Goal: Task Accomplishment & Management: Complete application form

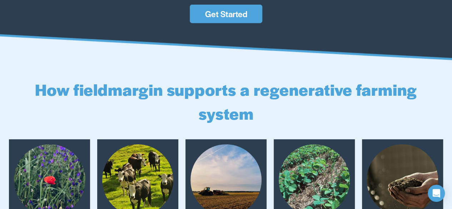
scroll to position [1109, 0]
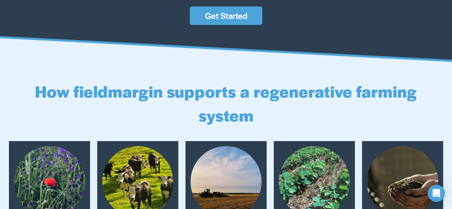
click at [233, 22] on link "Get Started" at bounding box center [226, 15] width 72 height 19
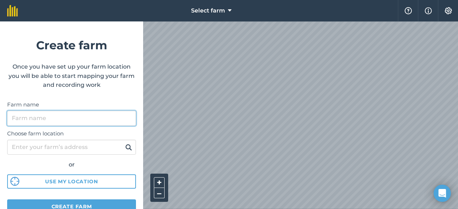
click at [73, 122] on input "Farm name" at bounding box center [71, 118] width 129 height 15
type input "Uap"
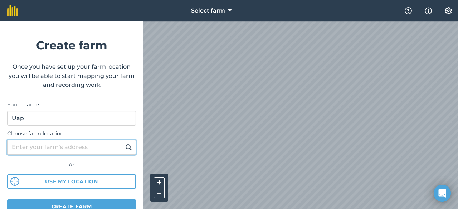
click at [67, 147] on input "Choose farm location" at bounding box center [71, 147] width 129 height 15
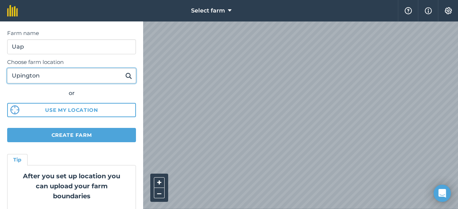
scroll to position [93, 0]
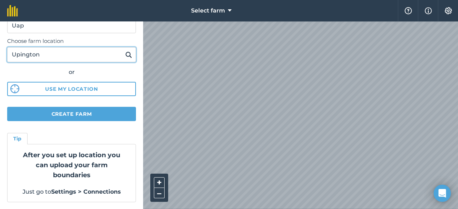
type input "Upington"
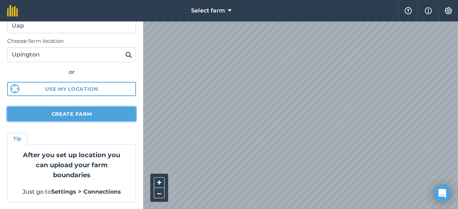
click at [56, 113] on button "Create farm" at bounding box center [71, 114] width 129 height 14
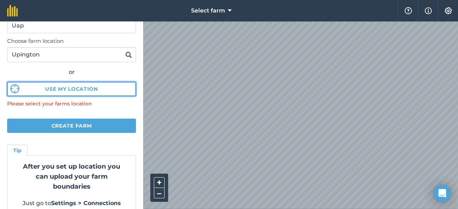
click at [62, 90] on button "Use my location" at bounding box center [71, 89] width 129 height 14
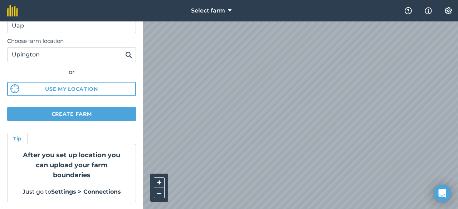
click at [125, 55] on img at bounding box center [128, 54] width 7 height 9
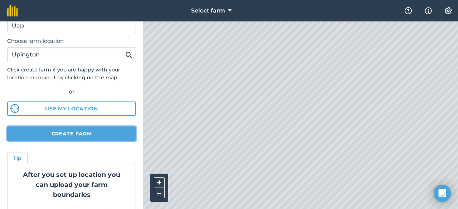
click at [77, 133] on button "Create farm" at bounding box center [71, 134] width 129 height 14
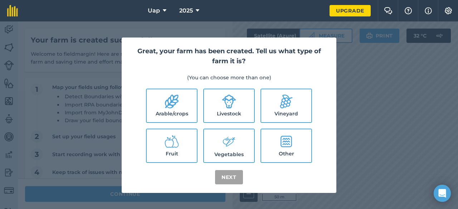
click at [168, 108] on icon at bounding box center [172, 102] width 14 height 14
checkbox input "true"
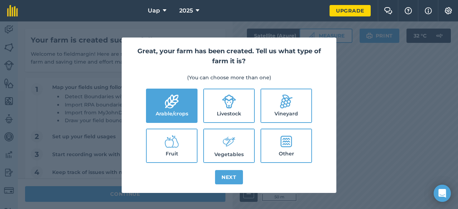
click at [168, 147] on icon at bounding box center [172, 141] width 14 height 14
checkbox input "true"
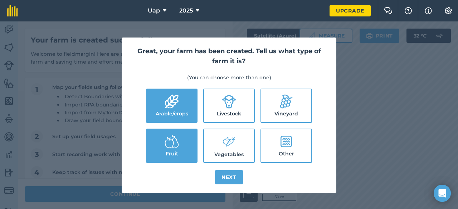
click at [278, 109] on label "Vineyard" at bounding box center [286, 105] width 50 height 33
checkbox input "true"
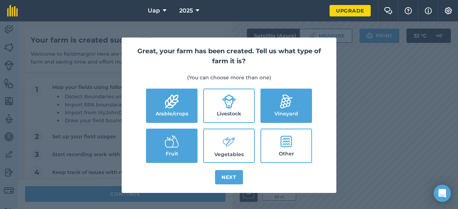
click at [221, 108] on label "Livestock" at bounding box center [229, 105] width 50 height 33
checkbox input "true"
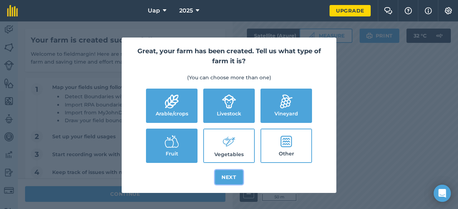
click at [229, 177] on button "Next" at bounding box center [229, 177] width 28 height 14
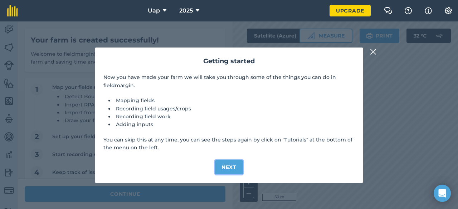
click at [225, 167] on button "Next" at bounding box center [229, 167] width 28 height 14
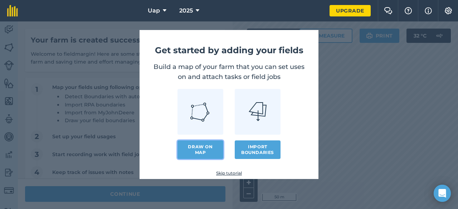
click at [197, 148] on link "Draw on map" at bounding box center [200, 150] width 46 height 19
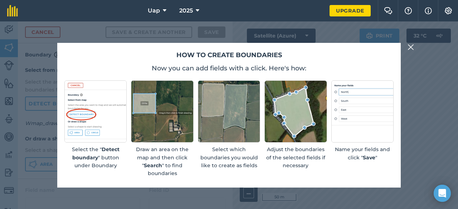
click at [225, 132] on img at bounding box center [229, 111] width 62 height 62
click at [165, 123] on img at bounding box center [162, 111] width 62 height 62
click at [167, 138] on img at bounding box center [162, 111] width 62 height 62
click at [411, 46] on img at bounding box center [410, 47] width 6 height 9
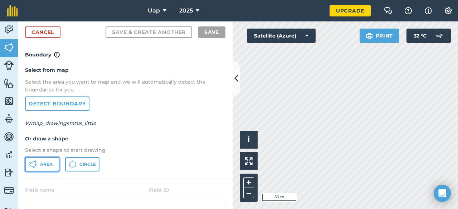
click at [41, 167] on span "Area" at bounding box center [46, 165] width 13 height 6
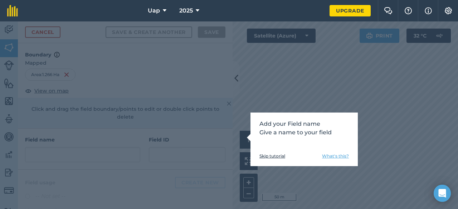
click at [275, 131] on p "Add your Field name Give a name to your field" at bounding box center [303, 128] width 89 height 17
click at [334, 142] on div "Add your Field name Give a name to your field Skip tutorial What's this?" at bounding box center [303, 140] width 107 height 54
click at [69, 146] on div "Add your Field name Give a name to your field Skip tutorial What's this?" at bounding box center [229, 115] width 458 height 188
click at [98, 156] on div "Add your Field name Give a name to your field Skip tutorial What's this?" at bounding box center [229, 115] width 458 height 188
click at [320, 90] on div "Add your Field name Give a name to your field Skip tutorial What's this?" at bounding box center [229, 115] width 458 height 188
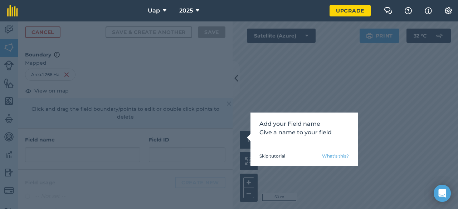
click at [275, 155] on link "Skip tutorial" at bounding box center [272, 156] width 26 height 6
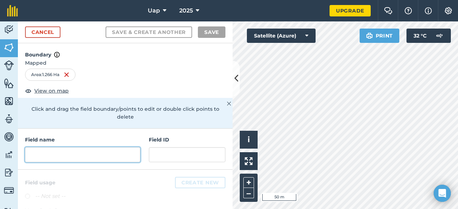
click at [65, 156] on input "text" at bounding box center [82, 154] width 115 height 15
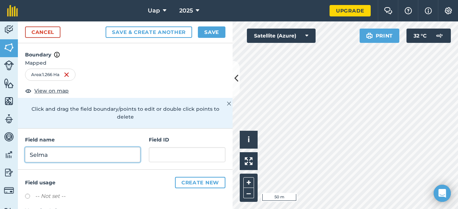
type input "Selma"
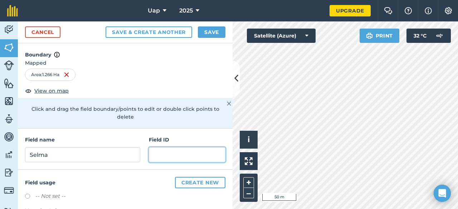
click at [165, 152] on input "text" at bounding box center [187, 154] width 77 height 15
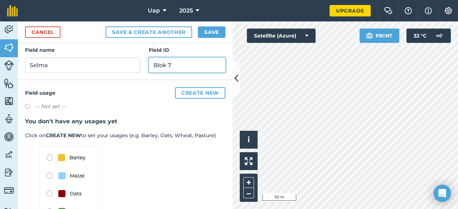
scroll to position [79, 0]
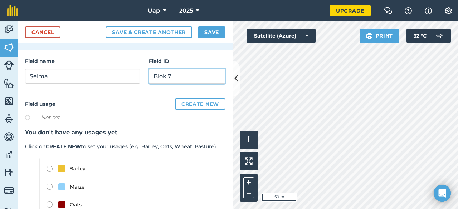
type input "Blok 7"
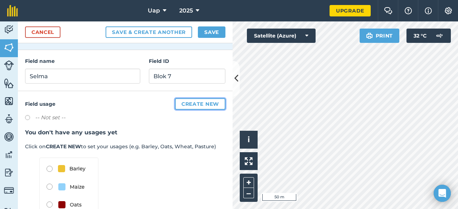
click at [188, 102] on button "Create new" at bounding box center [200, 103] width 50 height 11
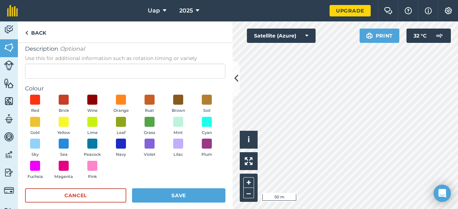
scroll to position [53, 0]
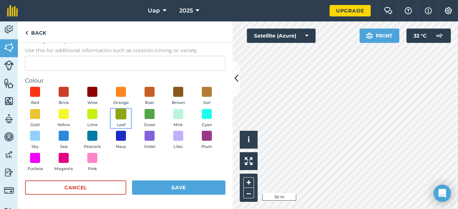
click at [127, 116] on span at bounding box center [121, 113] width 11 height 11
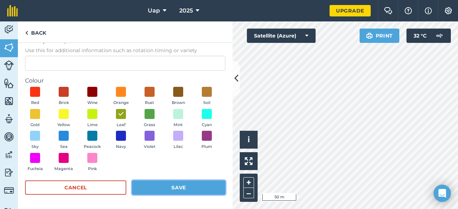
click at [151, 188] on button "Save" at bounding box center [178, 188] width 93 height 14
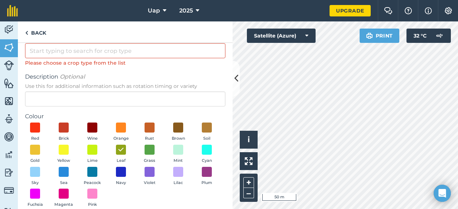
scroll to position [0, 0]
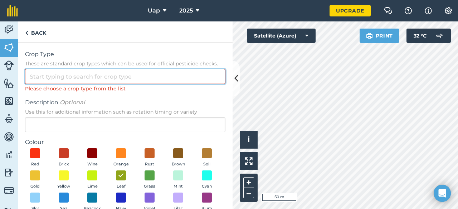
click at [82, 79] on input "Crop Type These are standard crop types which can be used for official pesticid…" at bounding box center [125, 76] width 200 height 15
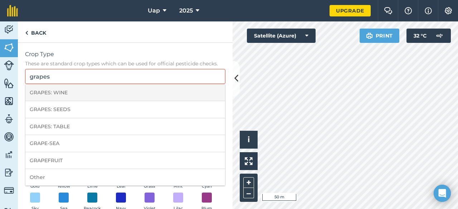
click at [82, 94] on li "GRAPES: WINE" at bounding box center [125, 92] width 200 height 17
type input "GRAPES: WINE"
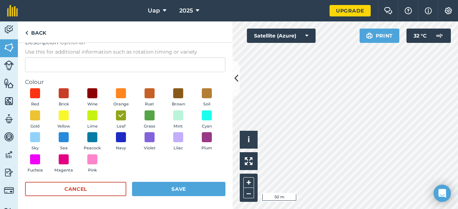
scroll to position [53, 0]
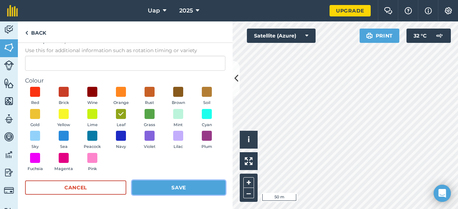
click at [155, 187] on button "Save" at bounding box center [178, 188] width 93 height 14
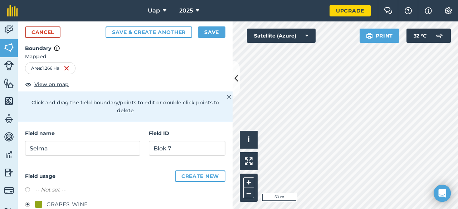
scroll to position [0, 0]
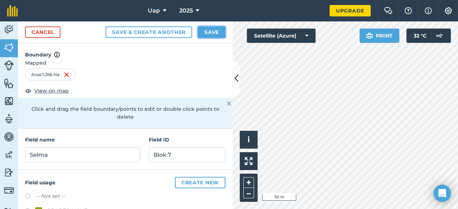
click at [210, 33] on button "Save" at bounding box center [212, 31] width 28 height 11
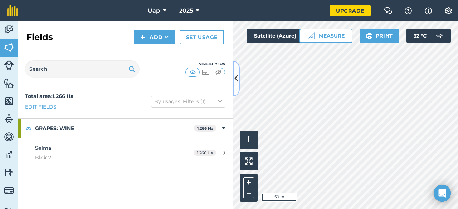
click at [235, 82] on icon at bounding box center [236, 78] width 4 height 13
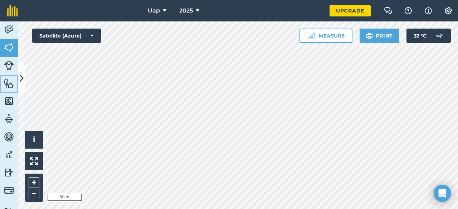
click at [10, 82] on img at bounding box center [9, 83] width 10 height 11
click at [9, 67] on img at bounding box center [9, 65] width 10 height 10
click at [13, 47] on img at bounding box center [9, 47] width 10 height 11
click at [11, 30] on img at bounding box center [9, 29] width 10 height 11
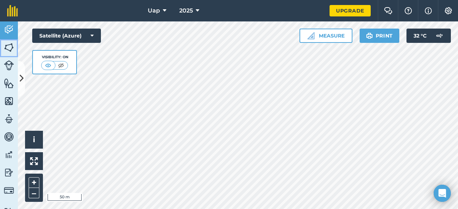
click at [11, 48] on img at bounding box center [9, 47] width 10 height 11
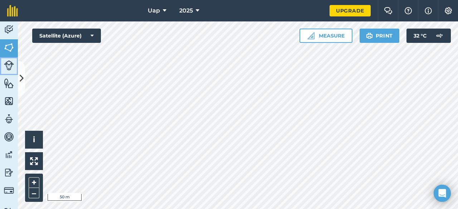
click at [6, 68] on img at bounding box center [9, 65] width 10 height 10
click at [7, 83] on img at bounding box center [9, 83] width 10 height 11
click at [8, 100] on img at bounding box center [9, 101] width 10 height 11
click at [7, 118] on img at bounding box center [9, 119] width 10 height 11
click at [8, 138] on img at bounding box center [9, 137] width 10 height 11
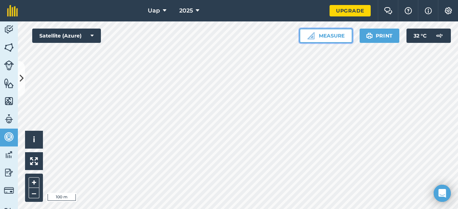
click at [318, 33] on button "Measure" at bounding box center [325, 36] width 53 height 14
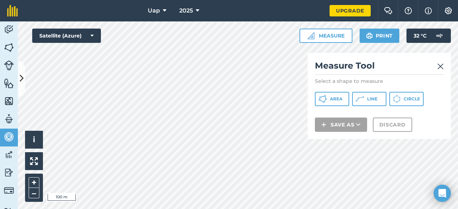
click at [442, 65] on img at bounding box center [440, 66] width 6 height 9
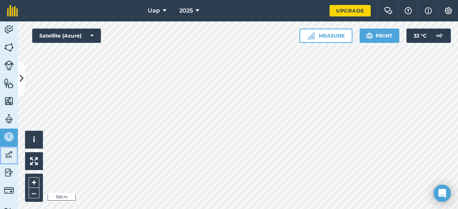
click at [11, 156] on img at bounding box center [9, 154] width 10 height 11
click at [8, 188] on img at bounding box center [9, 191] width 10 height 10
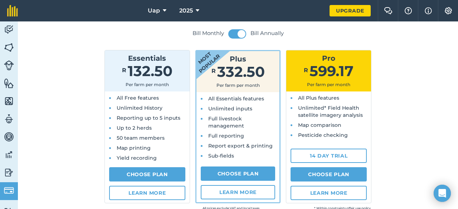
scroll to position [72, 0]
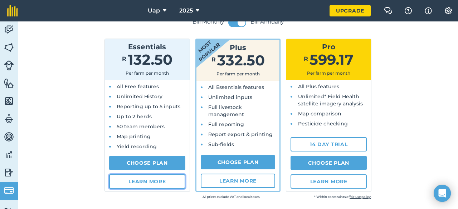
click at [134, 181] on link "Learn more" at bounding box center [147, 182] width 76 height 14
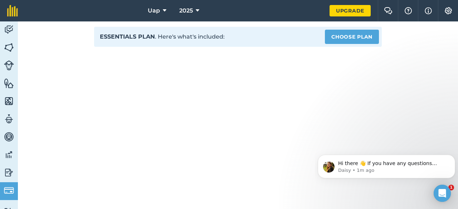
scroll to position [38, 0]
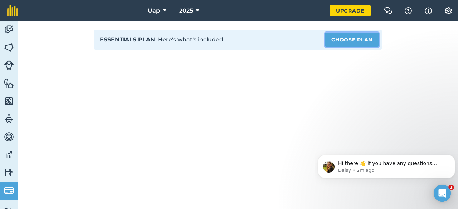
click at [344, 39] on link "Choose Plan" at bounding box center [352, 40] width 54 height 14
select select "ZA"
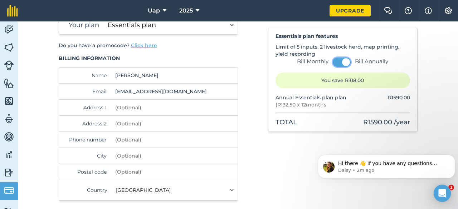
click at [334, 63] on button at bounding box center [342, 62] width 18 height 9
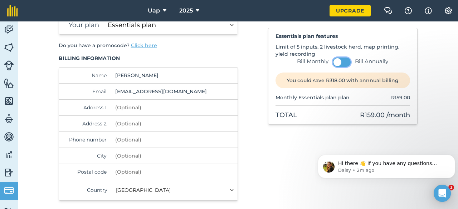
click at [342, 62] on button at bounding box center [342, 62] width 18 height 9
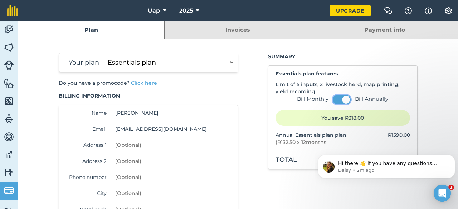
click at [333, 100] on button at bounding box center [342, 99] width 18 height 9
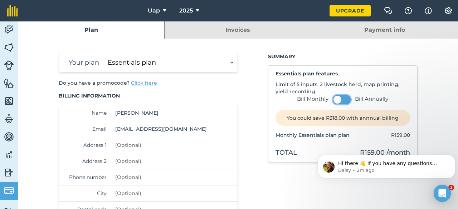
scroll to position [36, 0]
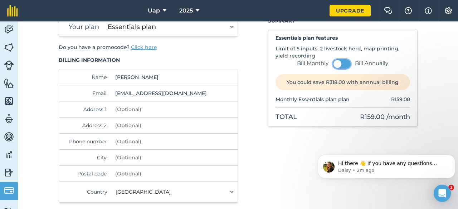
click at [345, 62] on button at bounding box center [342, 63] width 18 height 9
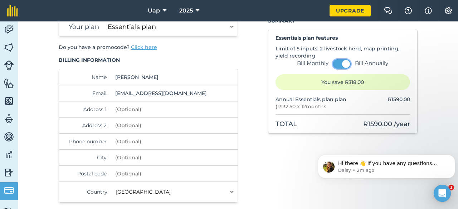
scroll to position [0, 0]
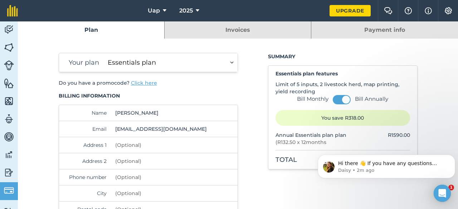
click at [232, 63] on select "Essentials plan Plus plan Pro plan" at bounding box center [171, 62] width 133 height 19
click at [105, 53] on select "Essentials plan Plus plan Pro plan" at bounding box center [171, 62] width 133 height 19
click at [338, 99] on button at bounding box center [342, 99] width 18 height 9
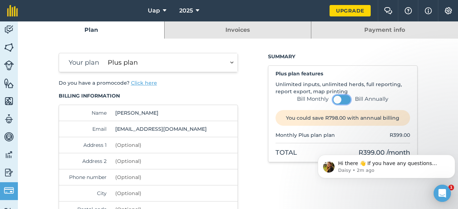
click at [346, 100] on button at bounding box center [342, 99] width 18 height 9
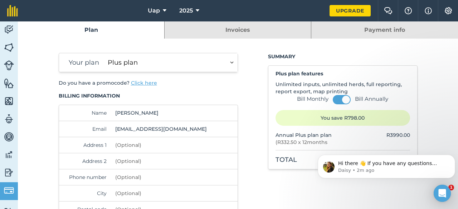
click at [227, 62] on select "Essentials plan Plus plan Pro plan" at bounding box center [171, 62] width 133 height 19
select select "c333f8ae-3c08-4337-b93a-84218057e287"
click at [105, 53] on select "Essentials plan Plus plan Pro plan" at bounding box center [171, 62] width 133 height 19
click at [266, 28] on link "Invoices" at bounding box center [238, 29] width 146 height 17
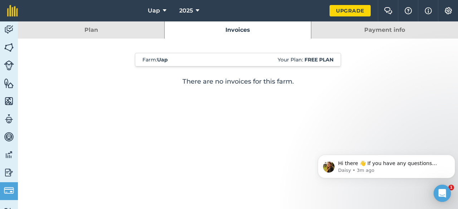
click at [363, 29] on link "Payment info" at bounding box center [384, 29] width 147 height 17
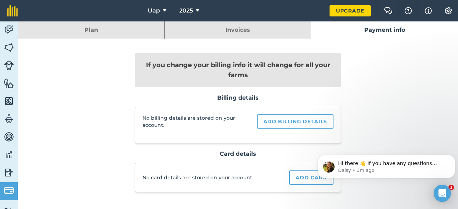
click at [102, 31] on link "Plan" at bounding box center [91, 29] width 146 height 17
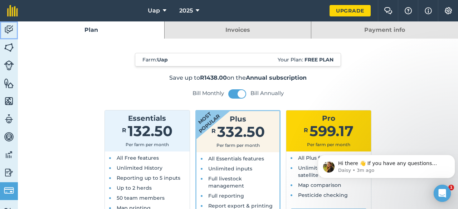
click at [13, 30] on img at bounding box center [9, 29] width 10 height 11
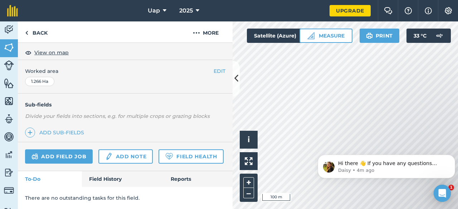
scroll to position [154, 0]
click at [158, 156] on link "Field Health" at bounding box center [190, 156] width 65 height 14
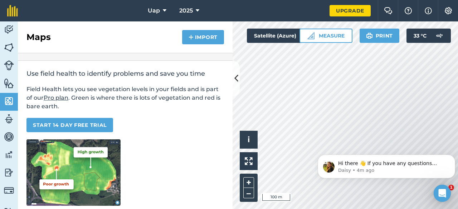
scroll to position [36, 0]
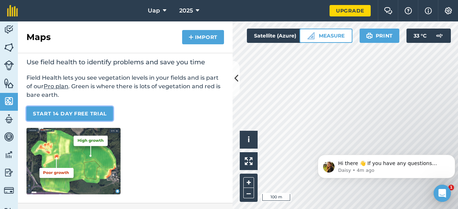
click at [84, 114] on link "START 14 DAY FREE TRIAL" at bounding box center [69, 114] width 87 height 14
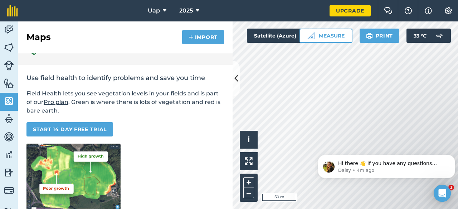
scroll to position [36, 0]
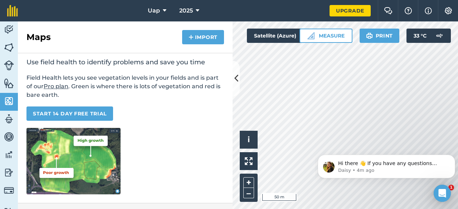
click at [72, 171] on img at bounding box center [73, 161] width 94 height 67
click at [10, 120] on img at bounding box center [9, 119] width 10 height 11
select select "MEMBER"
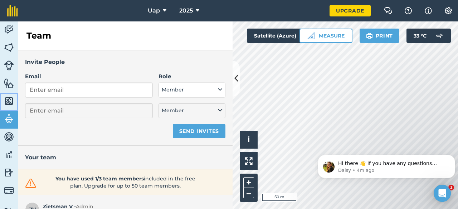
click at [8, 99] on img at bounding box center [9, 101] width 10 height 11
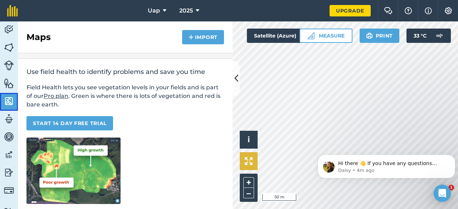
scroll to position [36, 0]
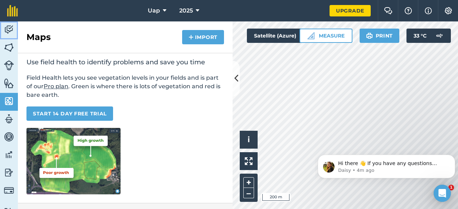
click at [11, 30] on img at bounding box center [9, 29] width 10 height 11
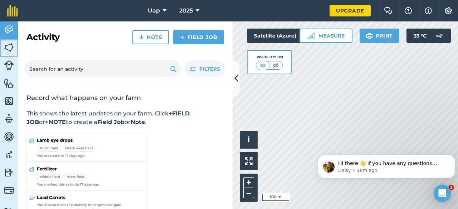
click at [10, 49] on img at bounding box center [9, 47] width 10 height 11
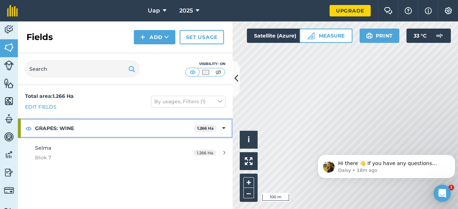
click at [103, 126] on strong "GRAPES: WINE" at bounding box center [114, 128] width 159 height 19
click at [225, 126] on icon at bounding box center [225, 128] width 2 height 8
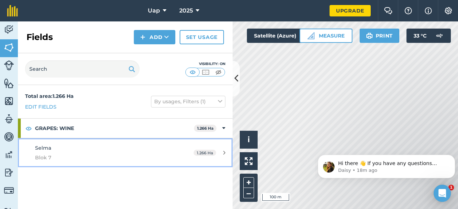
click at [211, 154] on span "1.266 Ha" at bounding box center [204, 153] width 23 height 6
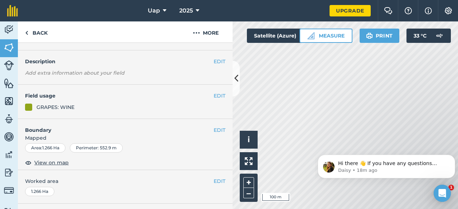
scroll to position [36, 0]
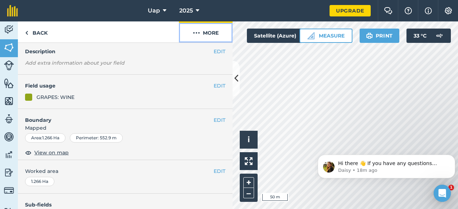
click at [204, 33] on button "More" at bounding box center [206, 31] width 54 height 21
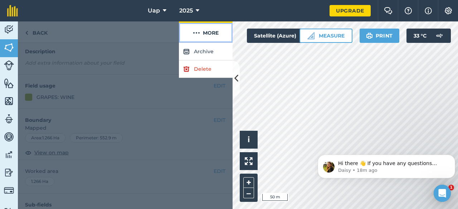
click at [204, 33] on button "More" at bounding box center [206, 31] width 54 height 21
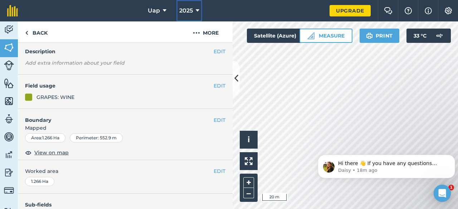
click at [194, 10] on button "2025" at bounding box center [189, 10] width 26 height 21
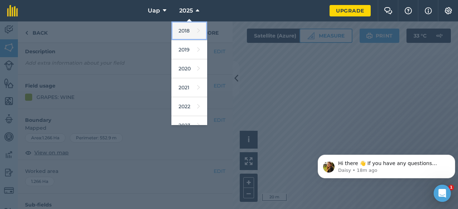
click at [197, 33] on icon at bounding box center [198, 31] width 3 height 10
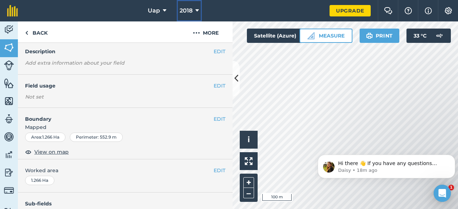
click at [192, 6] on span "2018" at bounding box center [186, 10] width 13 height 9
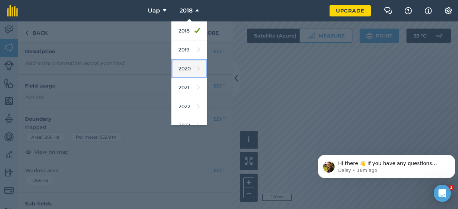
click at [186, 72] on link "2020" at bounding box center [189, 68] width 36 height 19
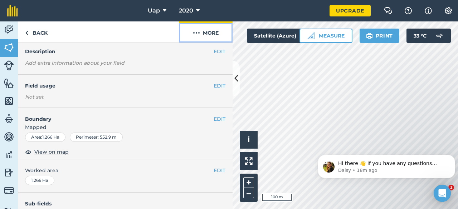
click at [205, 34] on button "More" at bounding box center [206, 31] width 54 height 21
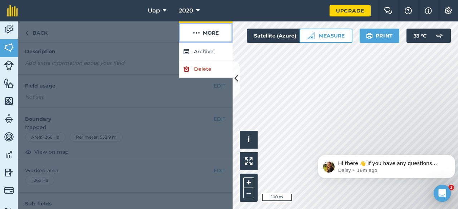
click at [212, 29] on button "More" at bounding box center [206, 31] width 54 height 21
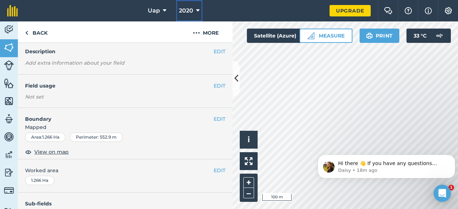
click at [199, 8] on icon at bounding box center [198, 10] width 4 height 9
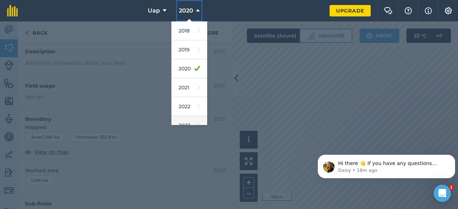
scroll to position [84, 0]
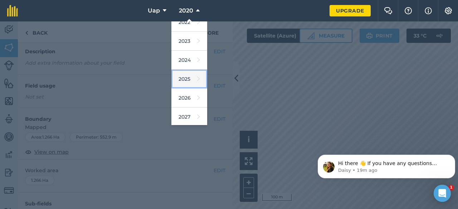
click at [188, 77] on link "2025" at bounding box center [189, 79] width 36 height 19
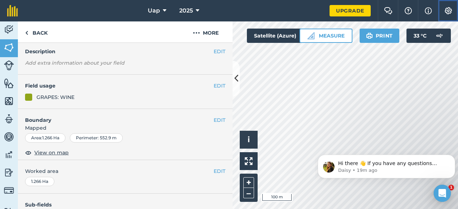
click at [443, 10] on button "Settings" at bounding box center [448, 10] width 20 height 21
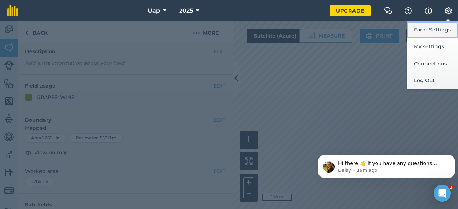
click at [423, 29] on button "Farm Settings" at bounding box center [432, 29] width 51 height 17
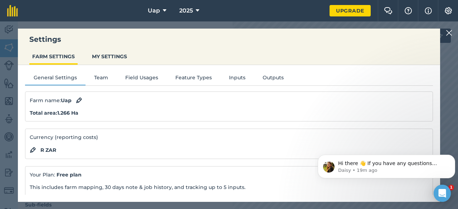
scroll to position [0, 0]
click at [265, 76] on button "Outputs" at bounding box center [273, 79] width 38 height 11
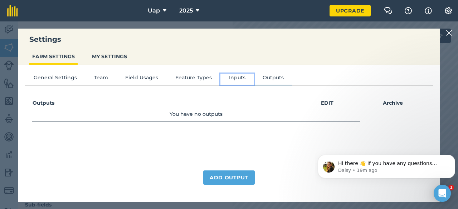
click at [232, 77] on button "Inputs" at bounding box center [237, 79] width 34 height 11
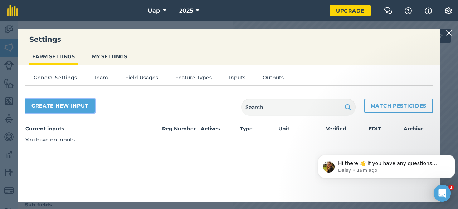
click at [72, 103] on button "Create new input" at bounding box center [60, 106] width 70 height 14
select select "SEED"
